Goal: Task Accomplishment & Management: Manage account settings

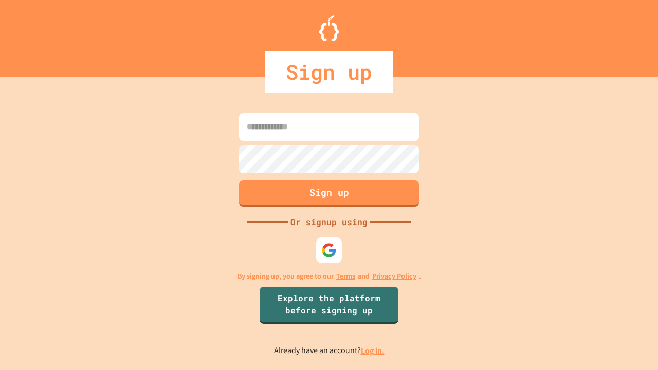
click at [373, 351] on link "Log in." at bounding box center [373, 350] width 24 height 11
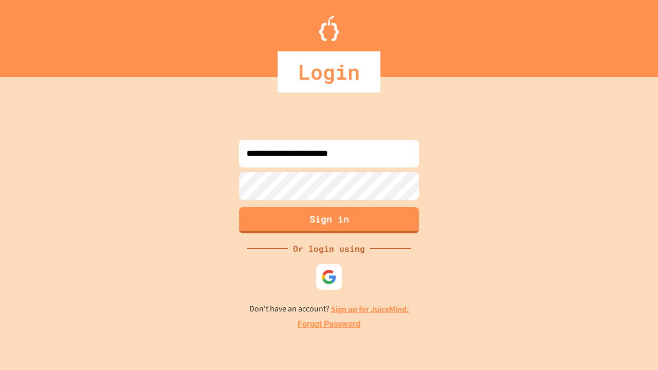
type input "**********"
